Goal: Task Accomplishment & Management: Use online tool/utility

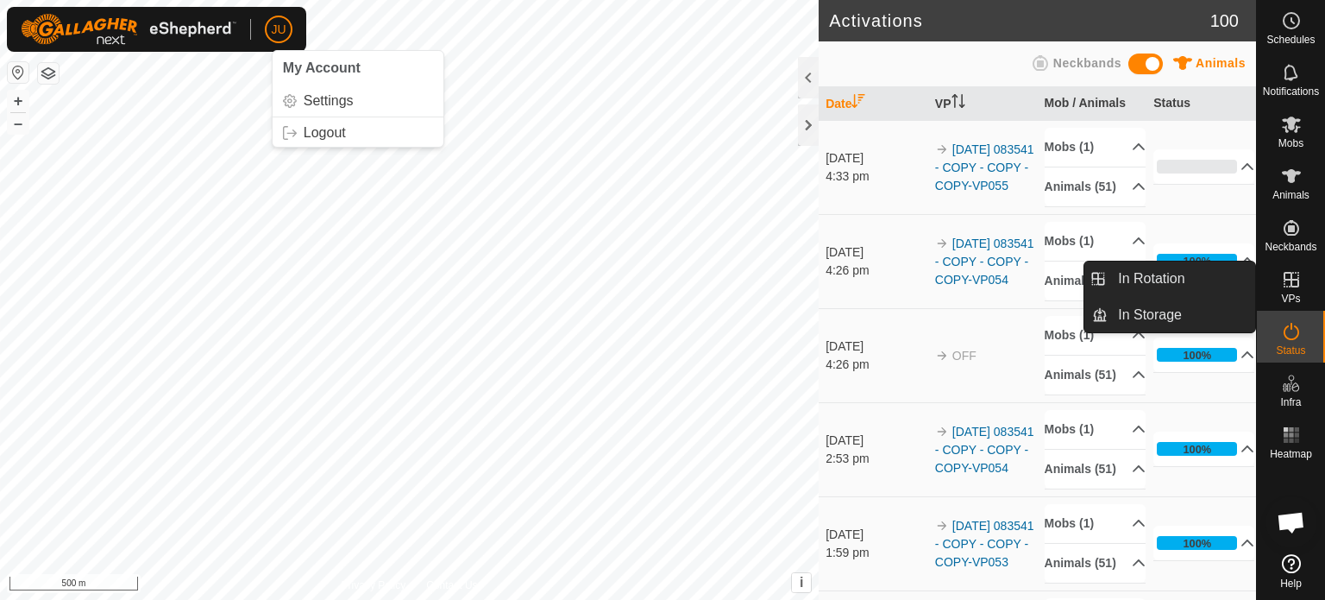
click at [1288, 280] on icon at bounding box center [1291, 279] width 21 height 21
click at [1180, 275] on link "In Rotation" at bounding box center [1182, 278] width 148 height 35
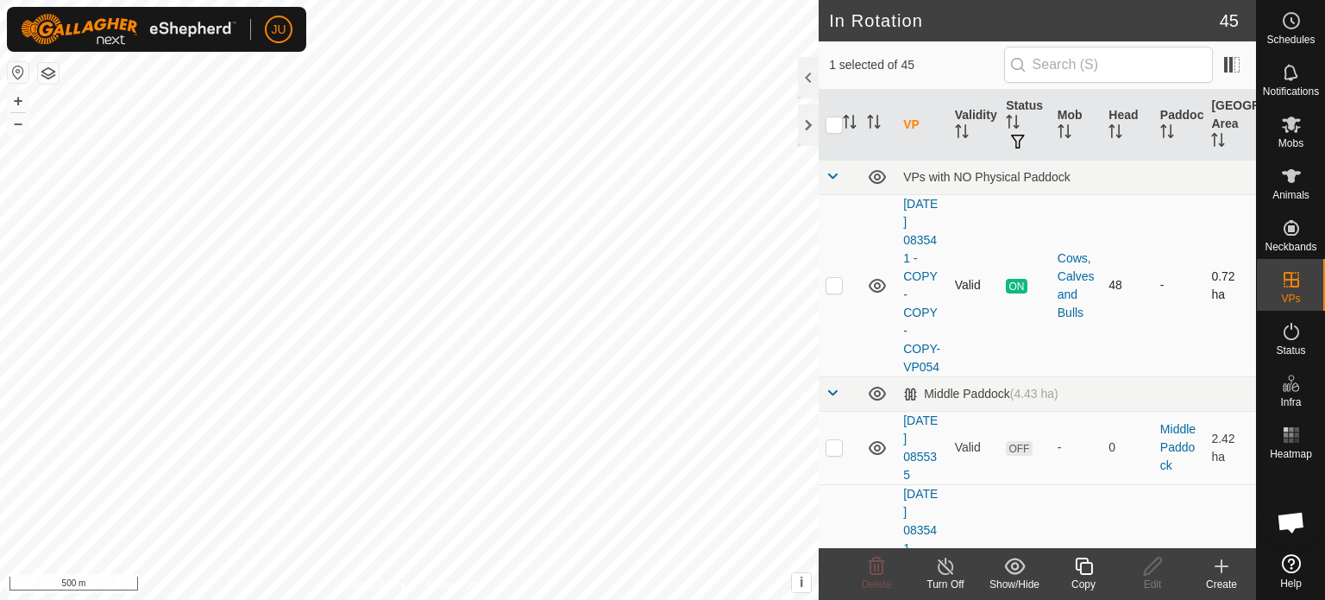
click at [833, 292] on p-checkbox at bounding box center [834, 285] width 17 height 14
click at [831, 292] on p-checkbox at bounding box center [834, 285] width 17 height 14
checkbox input "false"
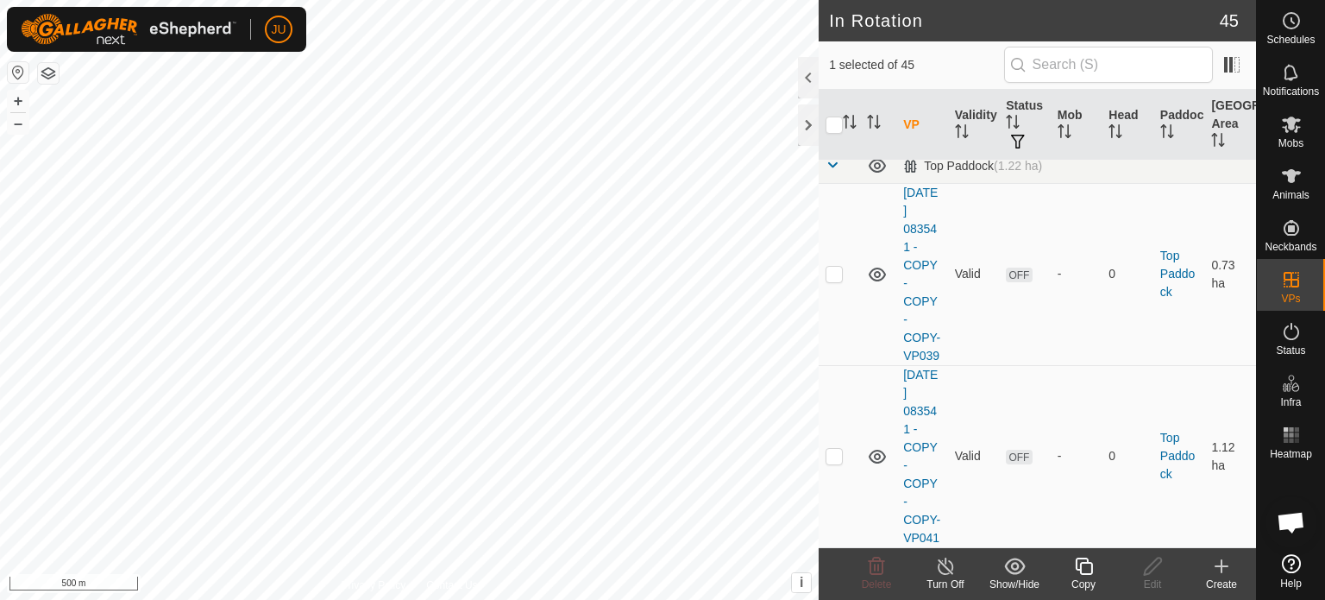
scroll to position [8370, 0]
checkbox input "false"
click at [1087, 562] on icon at bounding box center [1083, 565] width 17 height 17
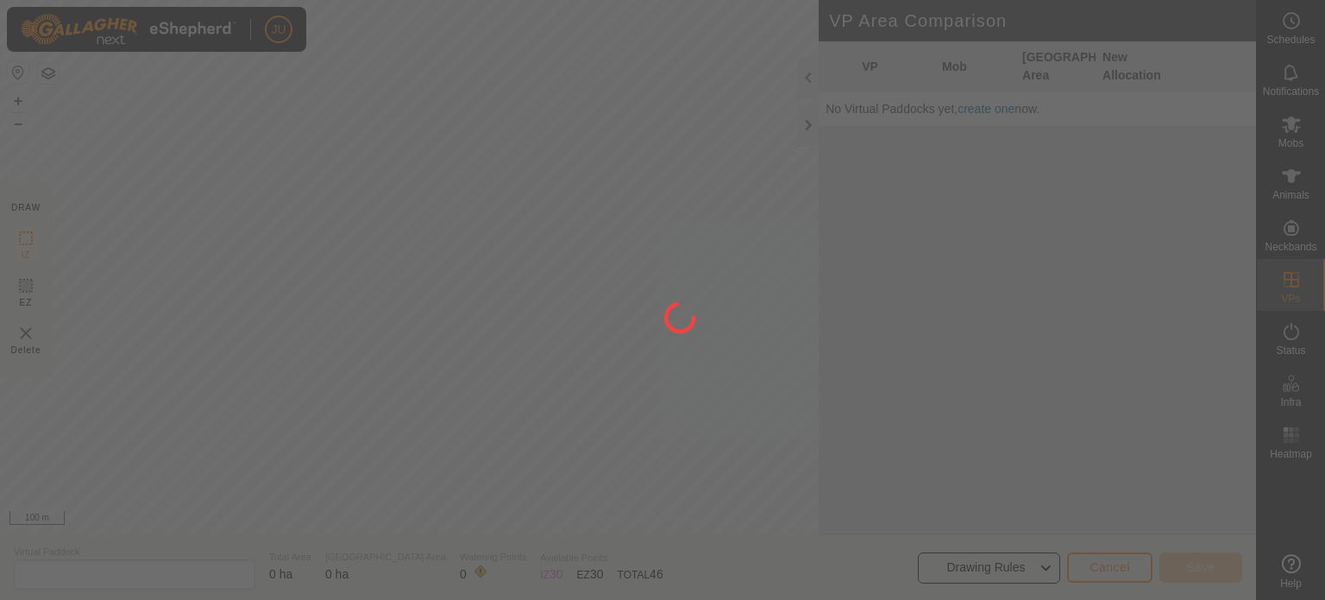
type input "[DATE] 083541 - COPY - COPY - COPY-VP056"
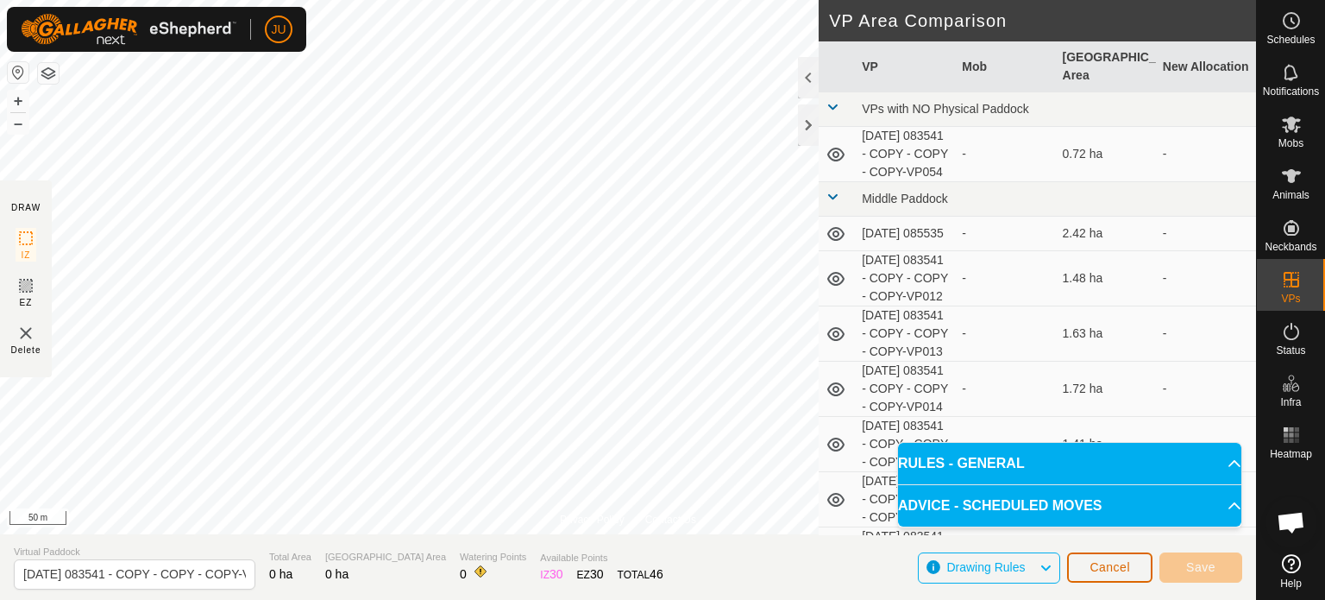
click at [1123, 567] on span "Cancel" at bounding box center [1110, 567] width 41 height 14
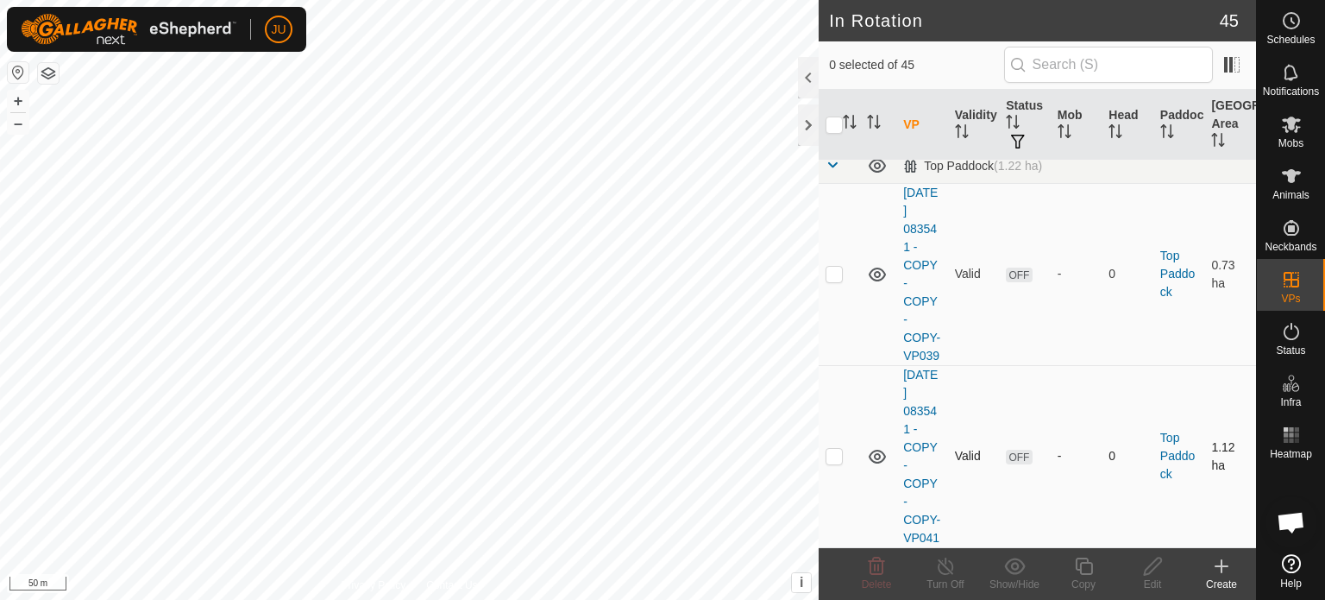
scroll to position [9040, 0]
click at [838, 64] on p-checkbox at bounding box center [834, 57] width 17 height 14
checkbox input "true"
click at [1086, 563] on icon at bounding box center [1083, 565] width 17 height 17
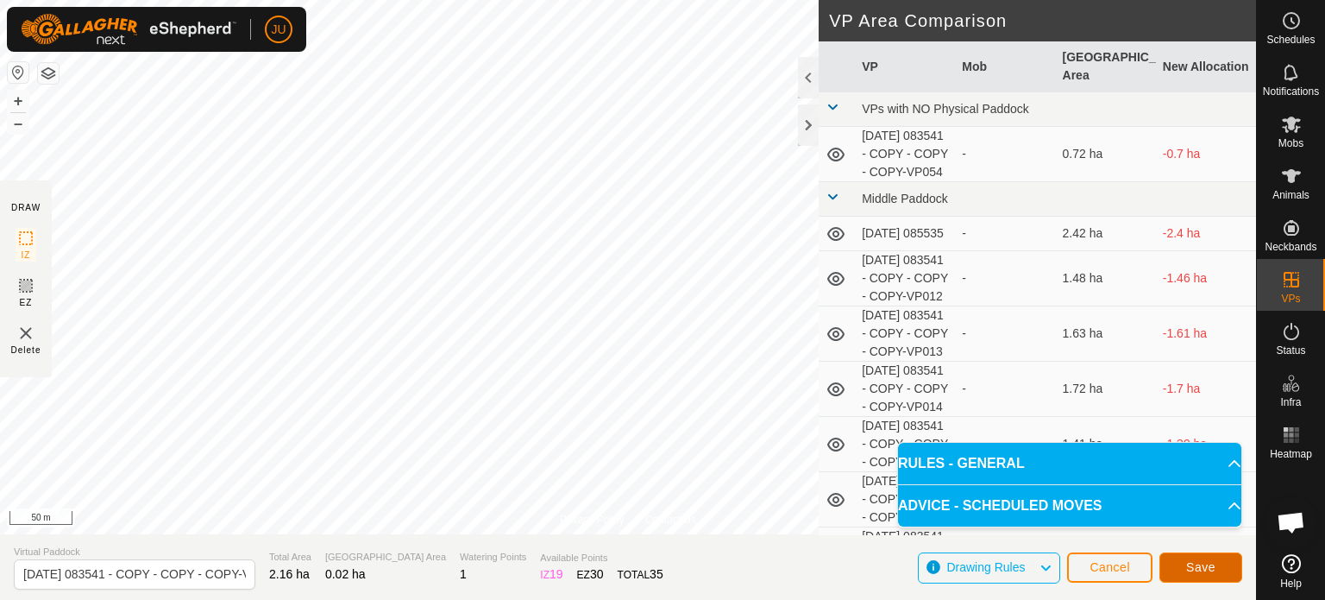
click at [1204, 562] on span "Save" at bounding box center [1200, 567] width 29 height 14
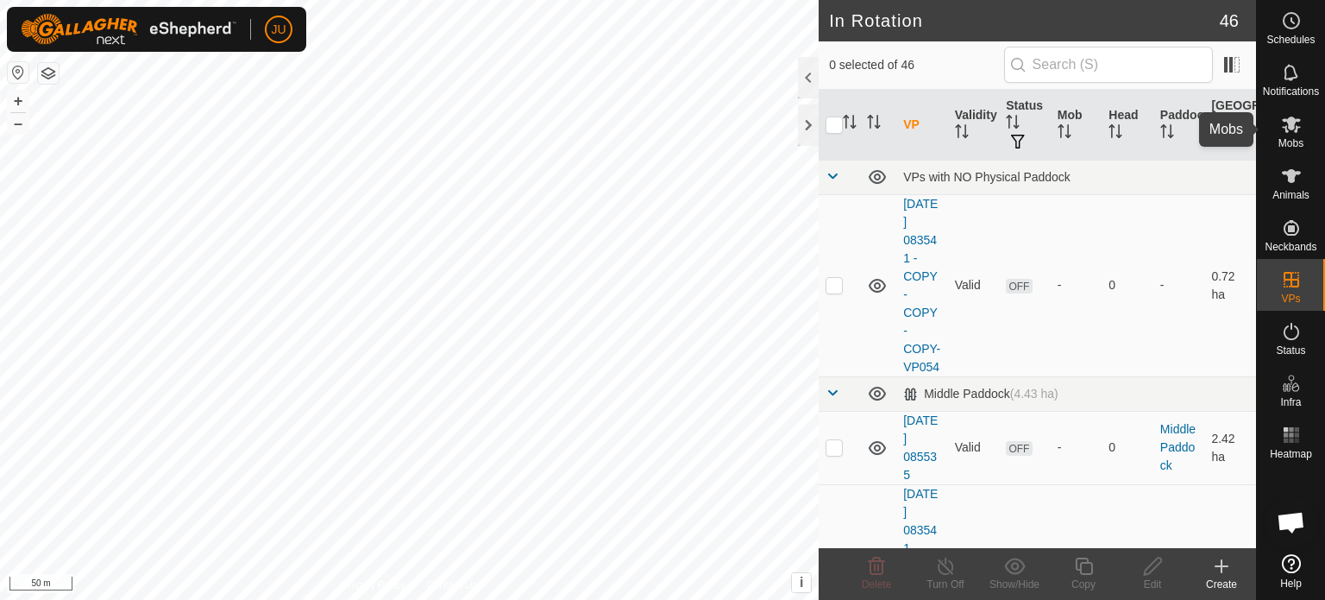
click at [1287, 127] on icon at bounding box center [1291, 124] width 19 height 16
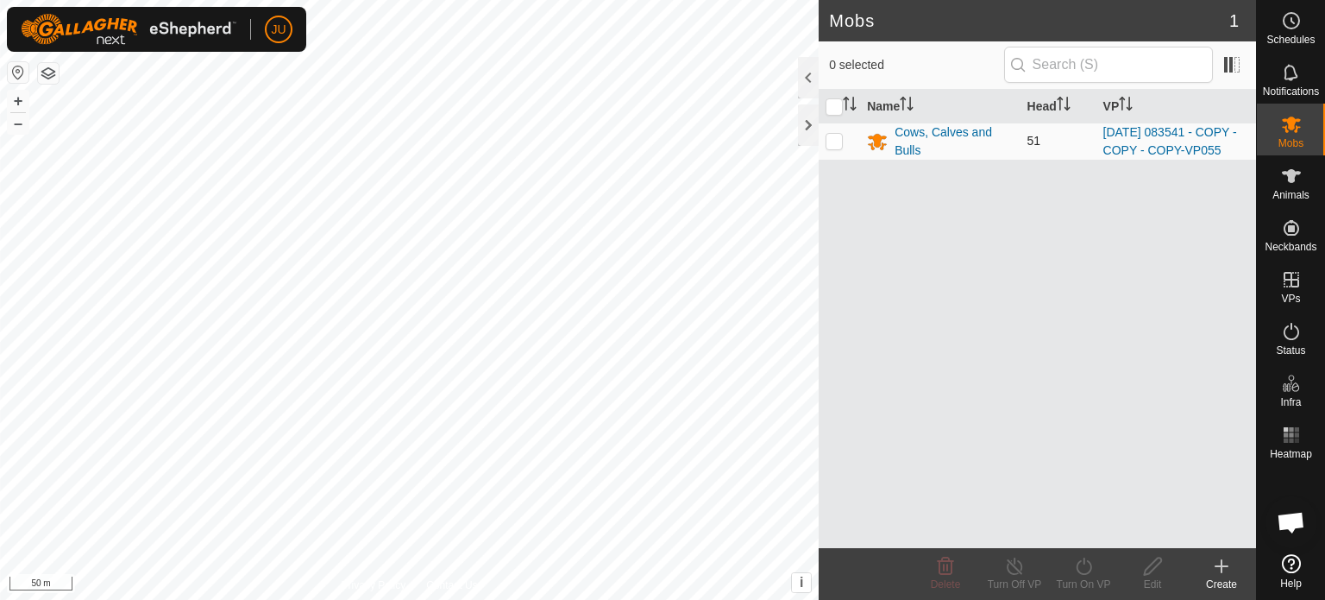
click at [840, 144] on p-checkbox at bounding box center [834, 141] width 17 height 14
checkbox input "true"
click at [1085, 564] on icon at bounding box center [1084, 566] width 22 height 21
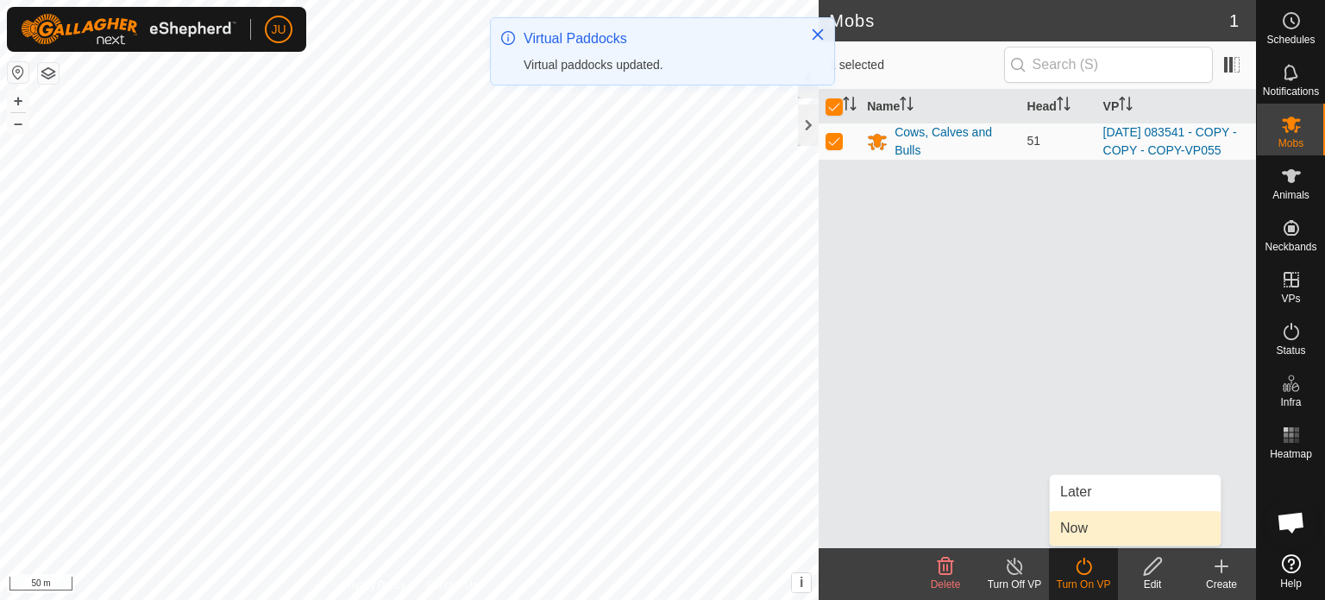
click at [1090, 529] on link "Now" at bounding box center [1135, 528] width 171 height 35
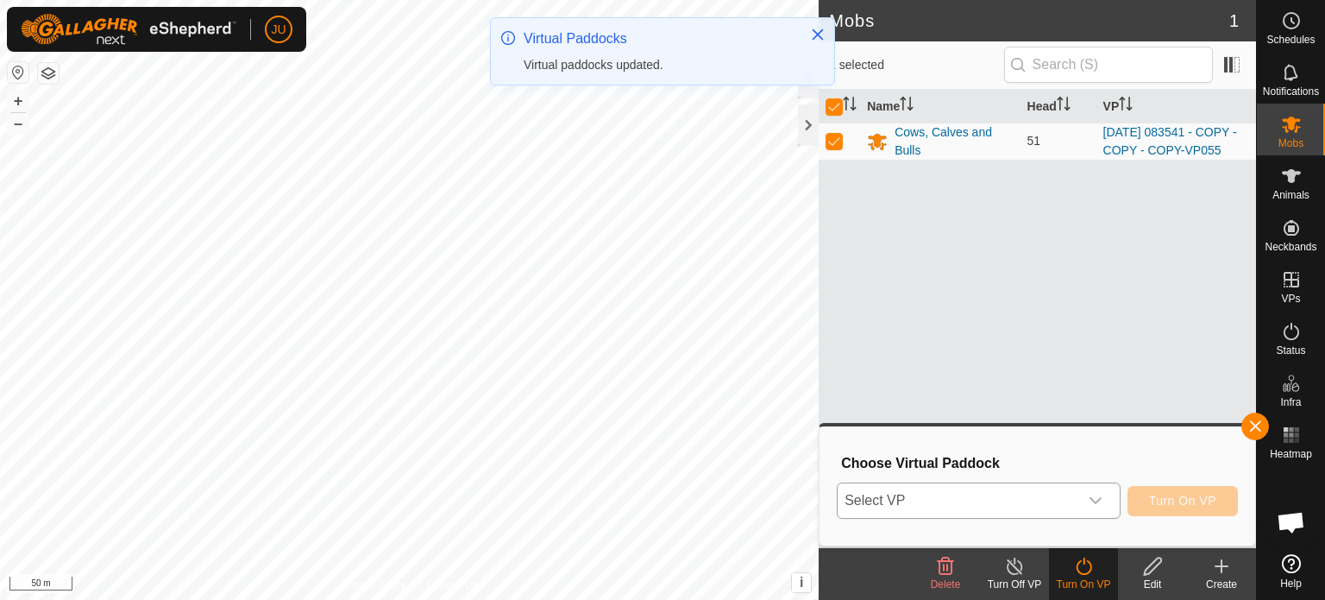
click at [1102, 495] on icon "dropdown trigger" at bounding box center [1096, 501] width 14 height 14
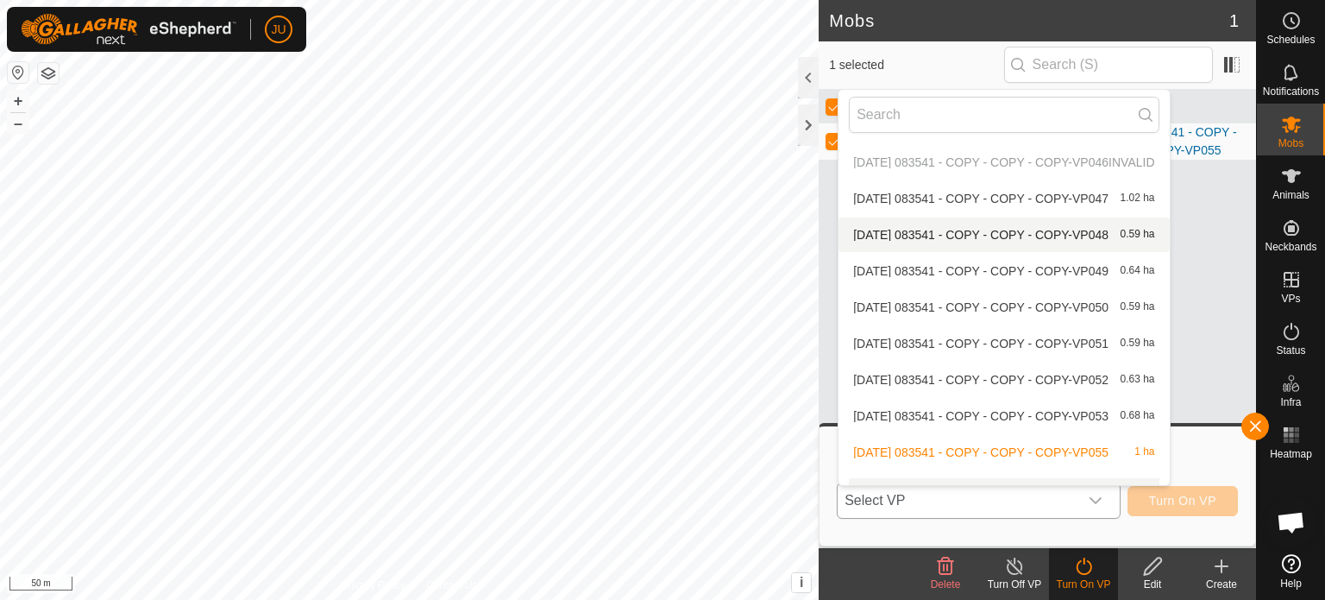
scroll to position [1479, 0]
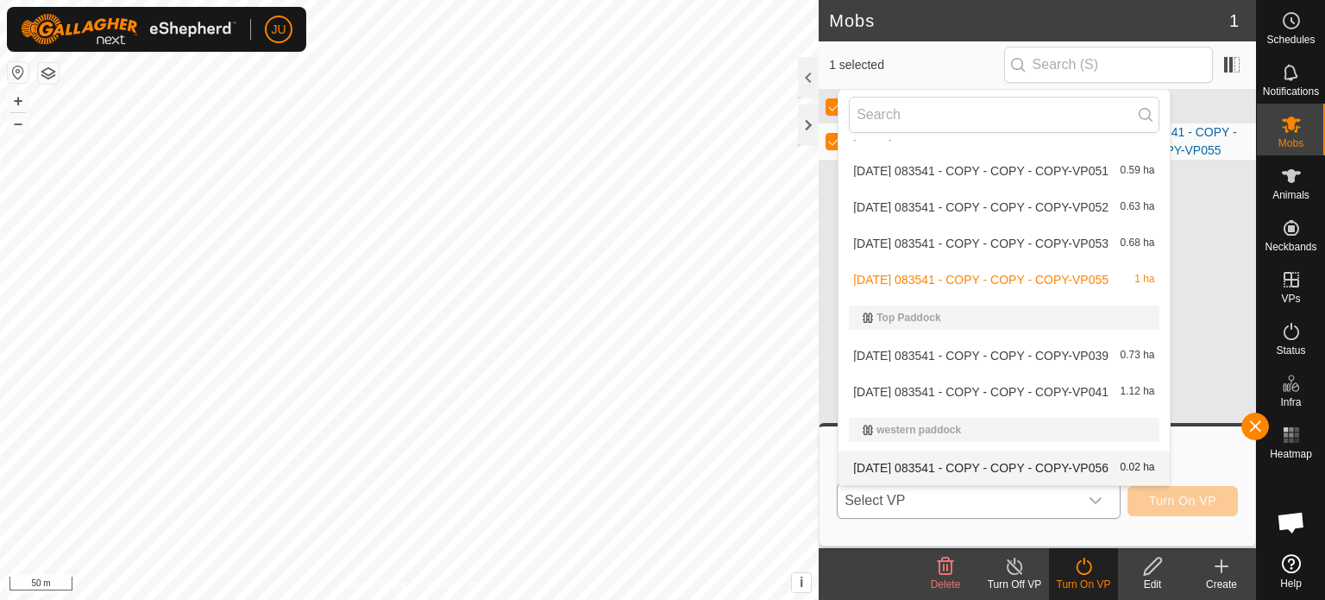
click at [942, 464] on span "[DATE] 083541 - COPY - COPY - COPY-VP056" at bounding box center [980, 468] width 255 height 12
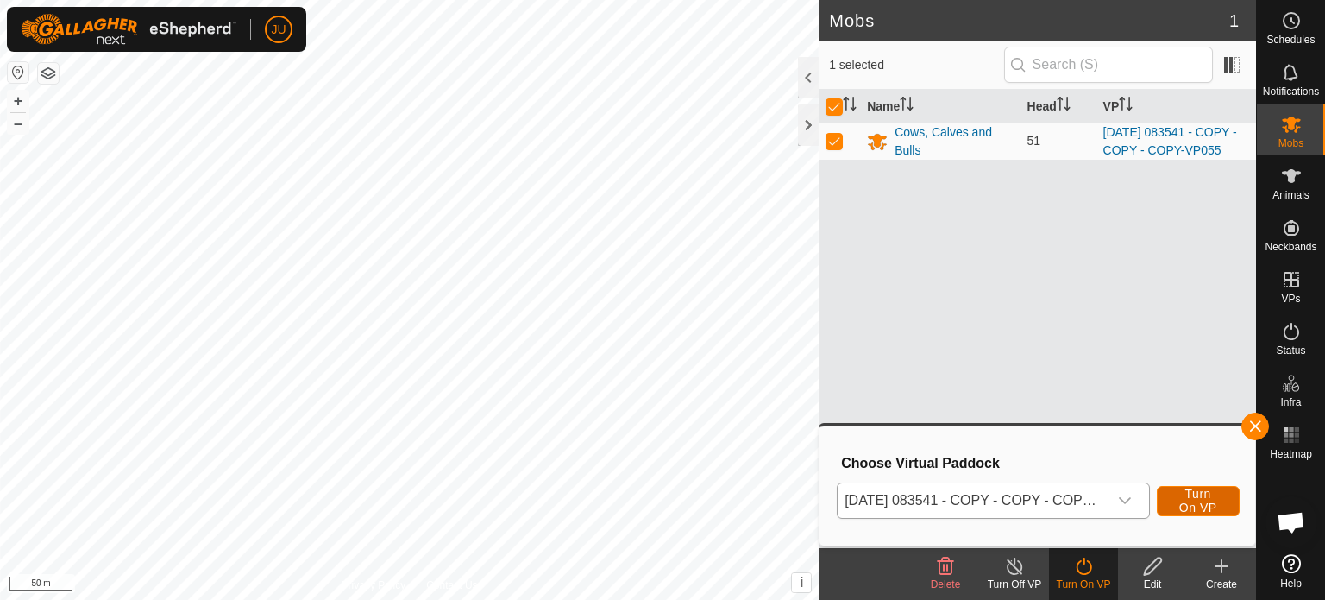
click at [1189, 493] on span "Turn On VP" at bounding box center [1199, 501] width 40 height 28
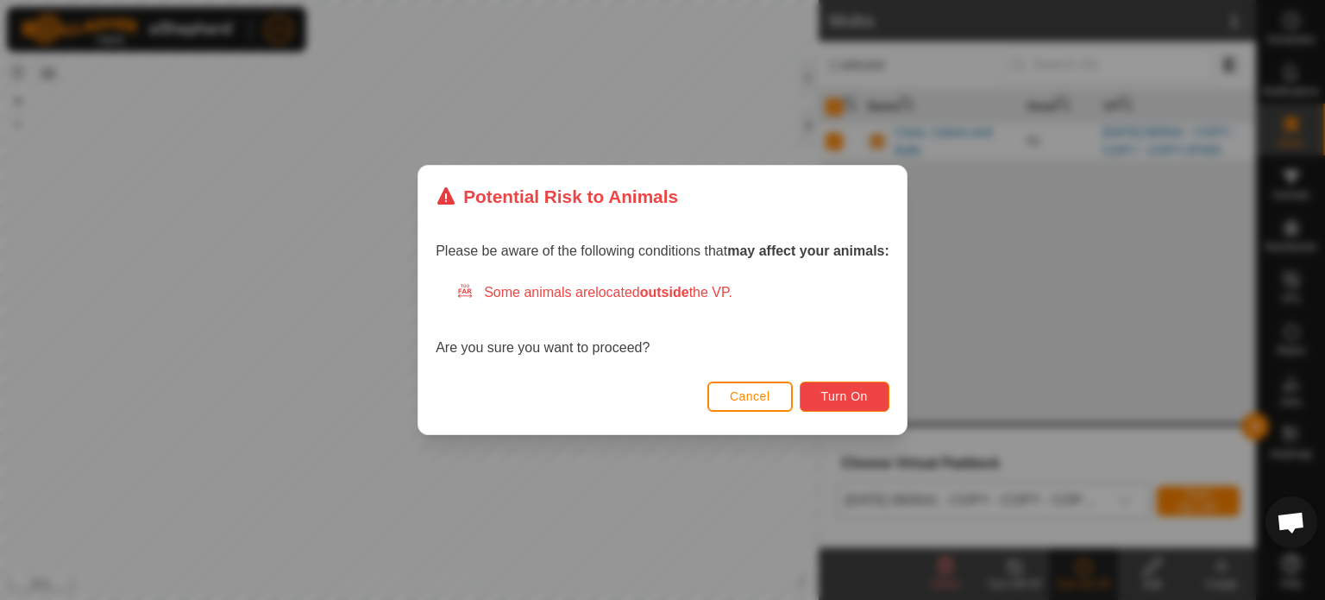
click at [839, 393] on span "Turn On" at bounding box center [844, 396] width 47 height 14
